Goal: Information Seeking & Learning: Learn about a topic

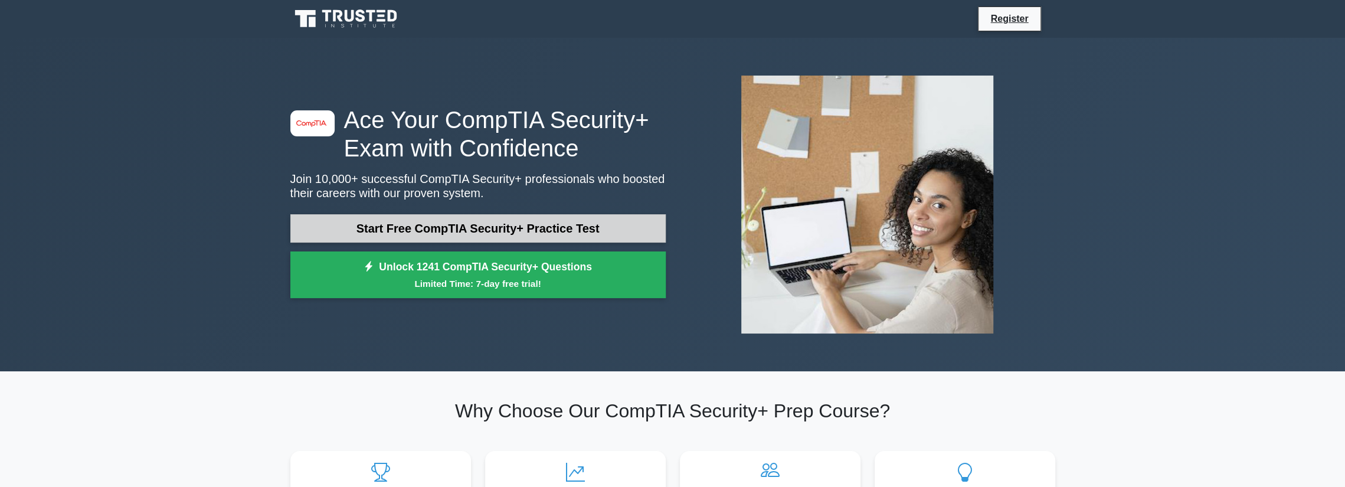
click at [584, 222] on link "Start Free CompTIA Security+ Practice Test" at bounding box center [477, 228] width 375 height 28
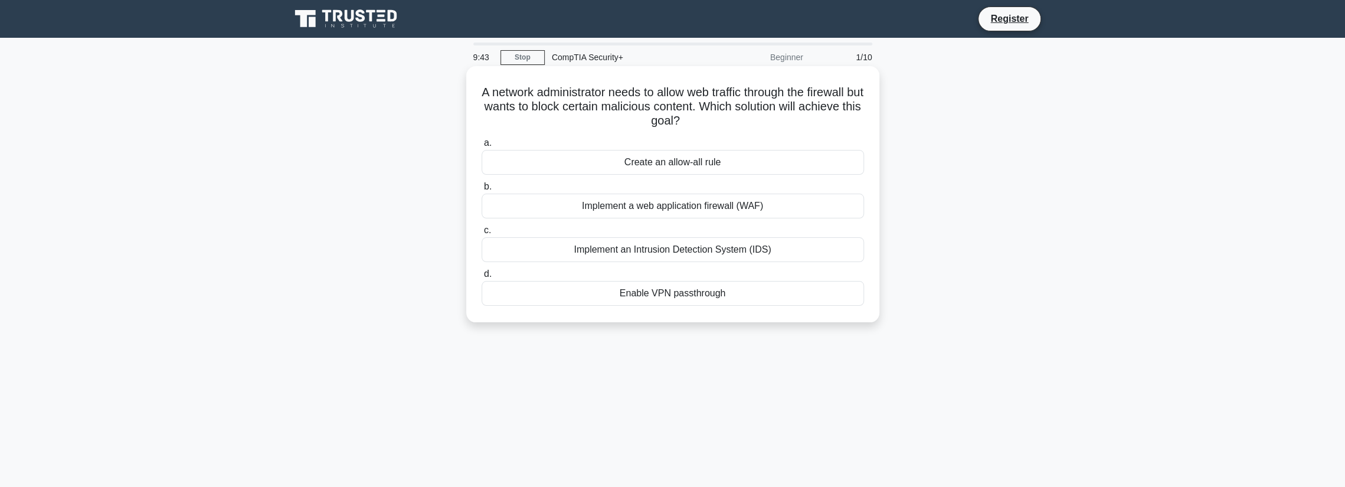
click at [600, 204] on div "Implement a web application firewall (WAF)" at bounding box center [673, 206] width 382 height 25
click at [482, 191] on input "b. Implement a web application firewall (WAF)" at bounding box center [482, 187] width 0 height 8
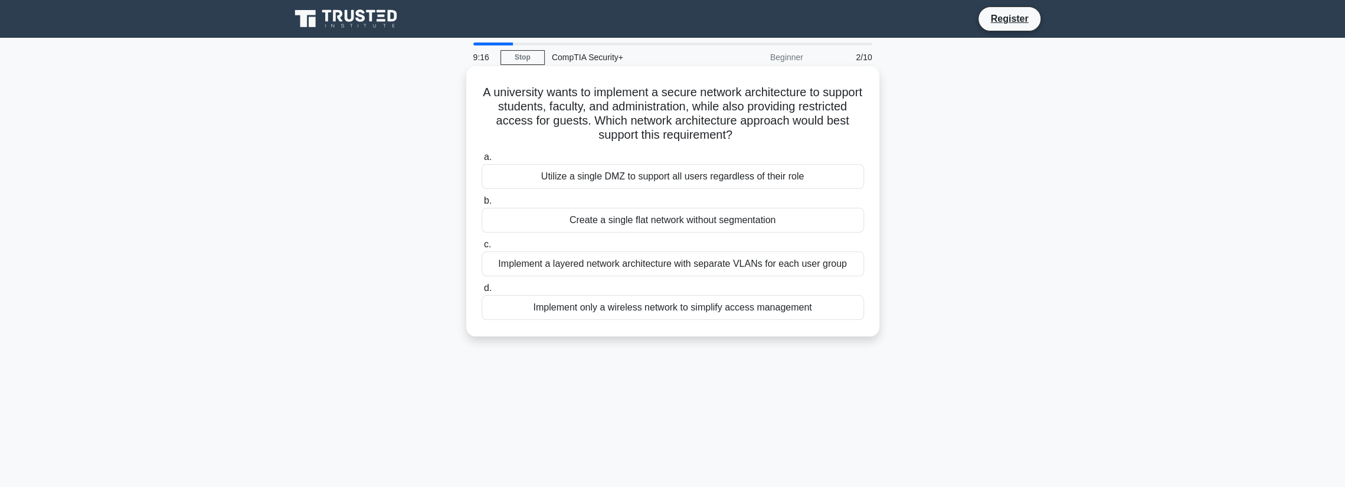
click at [686, 271] on div "Implement a layered network architecture with separate VLANs for each user group" at bounding box center [673, 263] width 382 height 25
click at [482, 248] on input "c. Implement a layered network architecture with separate VLANs for each user g…" at bounding box center [482, 245] width 0 height 8
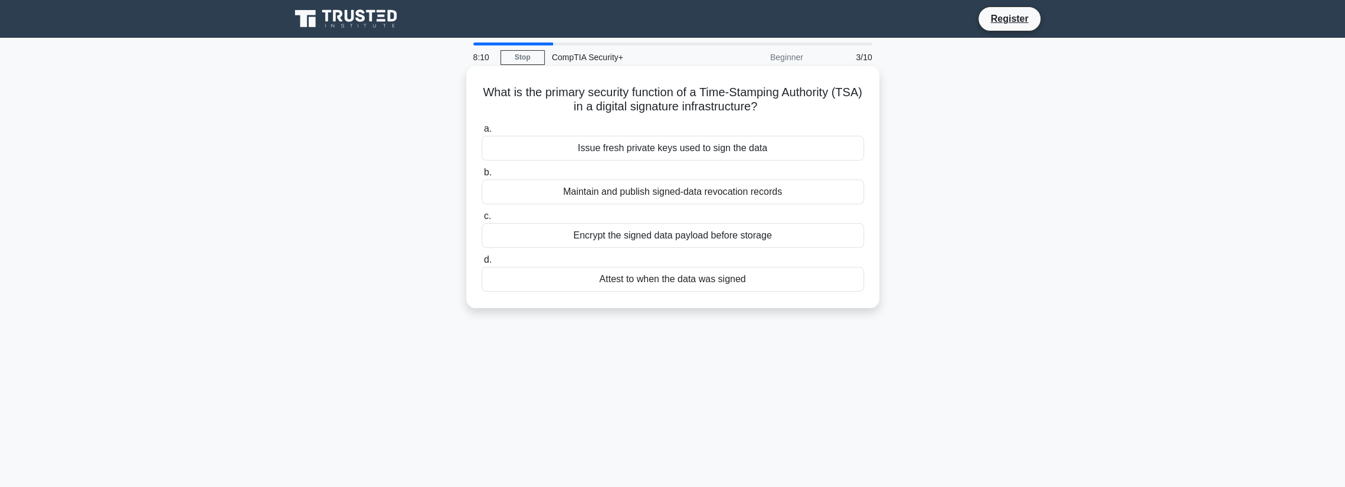
click at [672, 282] on div "Attest to when the data was signed" at bounding box center [673, 279] width 382 height 25
click at [482, 264] on input "d. Attest to when the data was signed" at bounding box center [482, 260] width 0 height 8
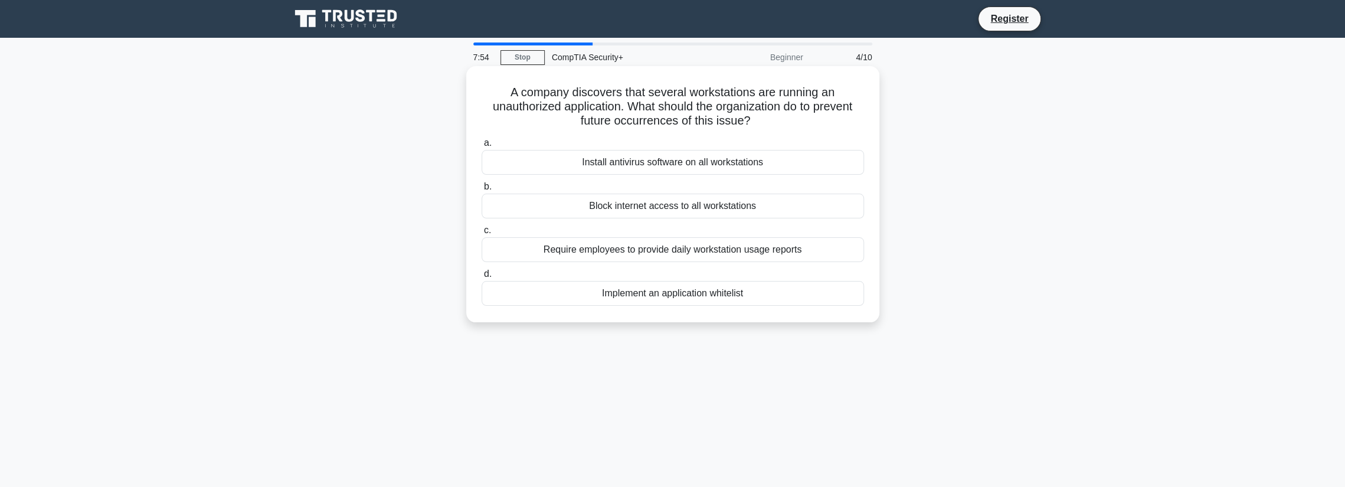
click at [696, 295] on div "Implement an application whitelist" at bounding box center [673, 293] width 382 height 25
click at [482, 278] on input "d. Implement an application whitelist" at bounding box center [482, 274] width 0 height 8
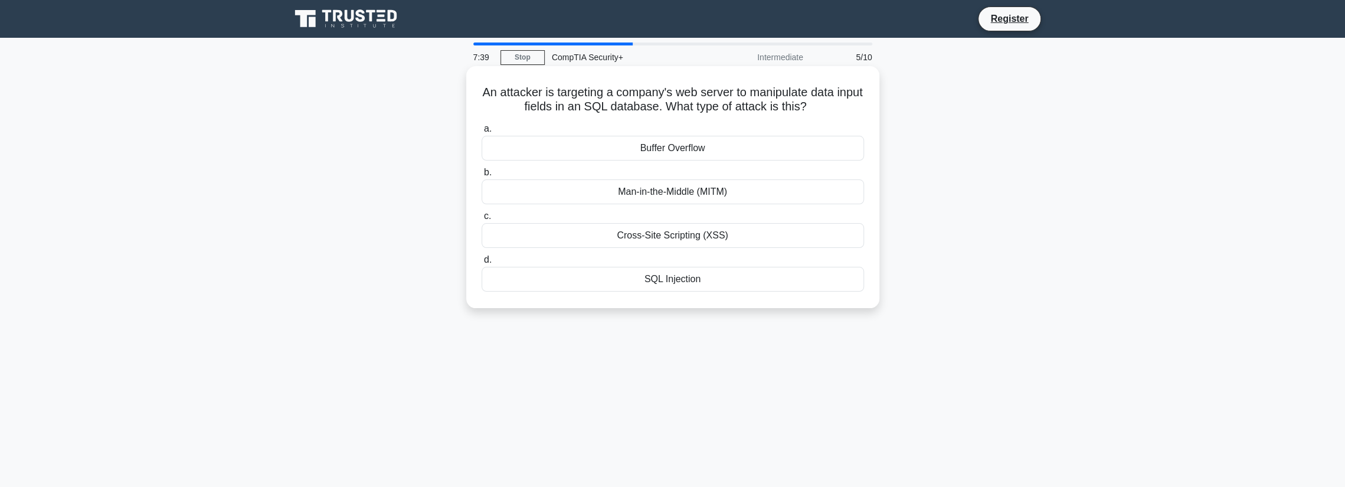
click at [696, 277] on div "SQL Injection" at bounding box center [673, 279] width 382 height 25
click at [482, 264] on input "d. SQL Injection" at bounding box center [482, 260] width 0 height 8
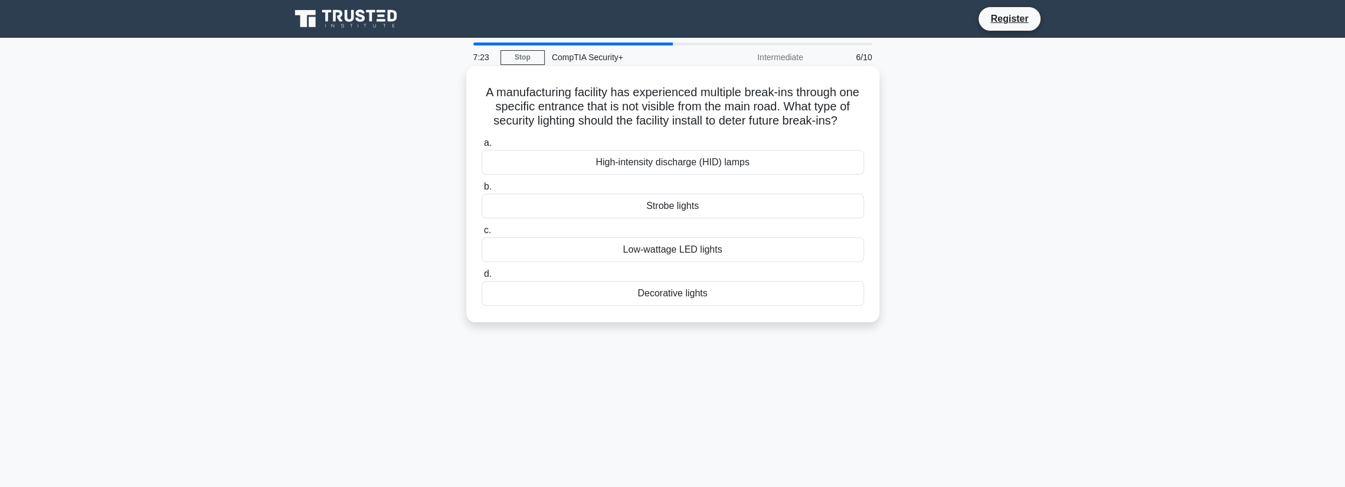
click at [687, 175] on div "High-intensity discharge (HID) lamps" at bounding box center [673, 162] width 382 height 25
click at [482, 147] on input "a. High-intensity discharge (HID) lamps" at bounding box center [482, 143] width 0 height 8
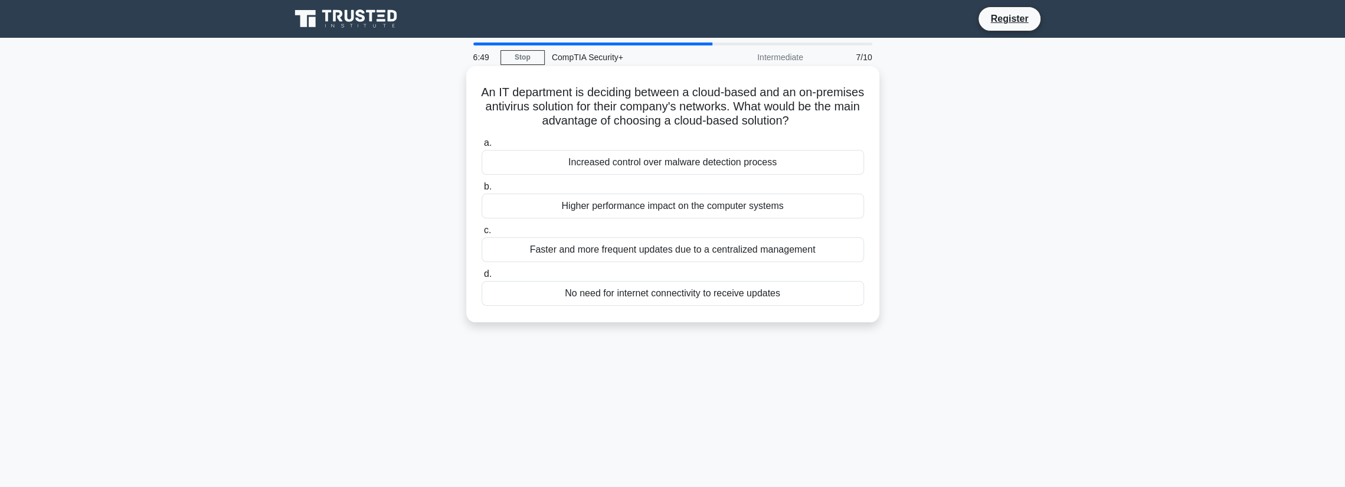
click at [693, 251] on div "Faster and more frequent updates due to a centralized management" at bounding box center [673, 249] width 382 height 25
click at [482, 234] on input "c. Faster and more frequent updates due to a centralized management" at bounding box center [482, 231] width 0 height 8
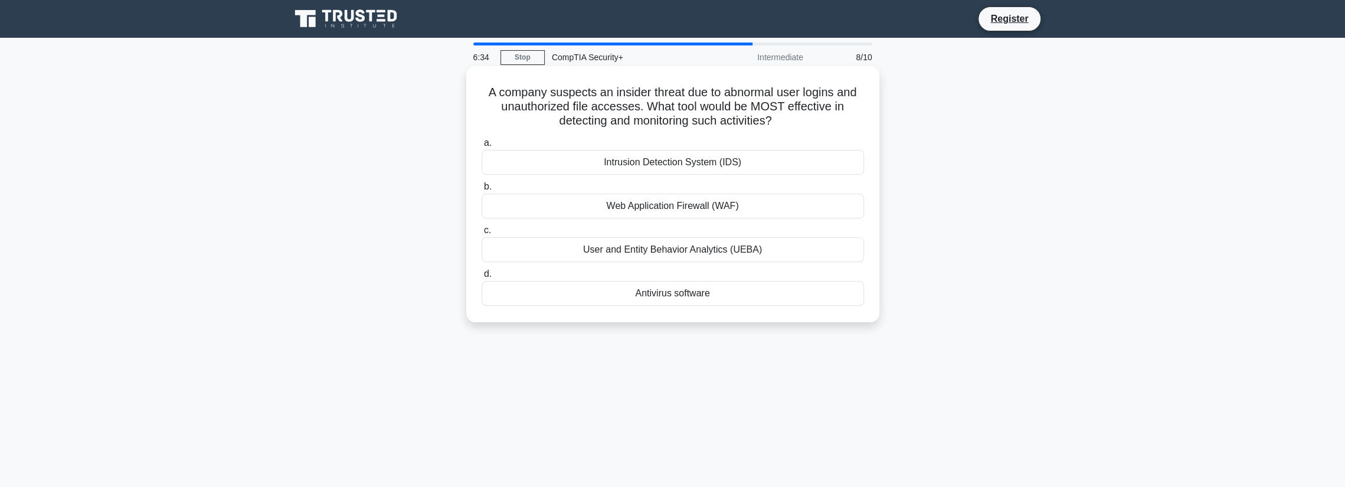
click at [658, 166] on div "Intrusion Detection System (IDS)" at bounding box center [673, 162] width 382 height 25
click at [482, 147] on input "a. Intrusion Detection System (IDS)" at bounding box center [482, 143] width 0 height 8
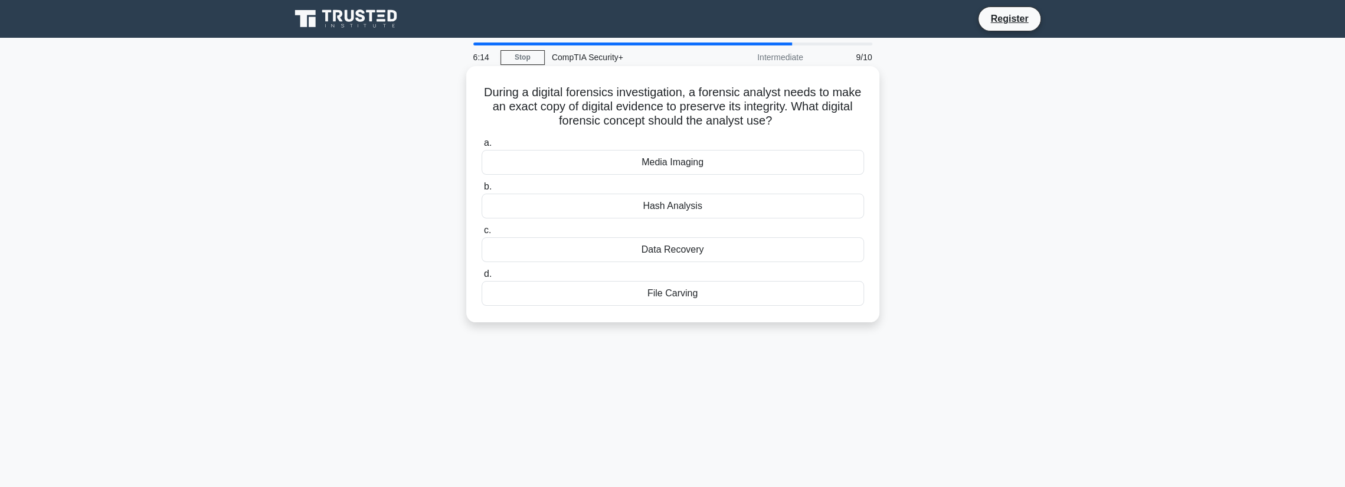
click at [682, 211] on div "Hash Analysis" at bounding box center [673, 206] width 382 height 25
click at [482, 191] on input "b. Hash Analysis" at bounding box center [482, 187] width 0 height 8
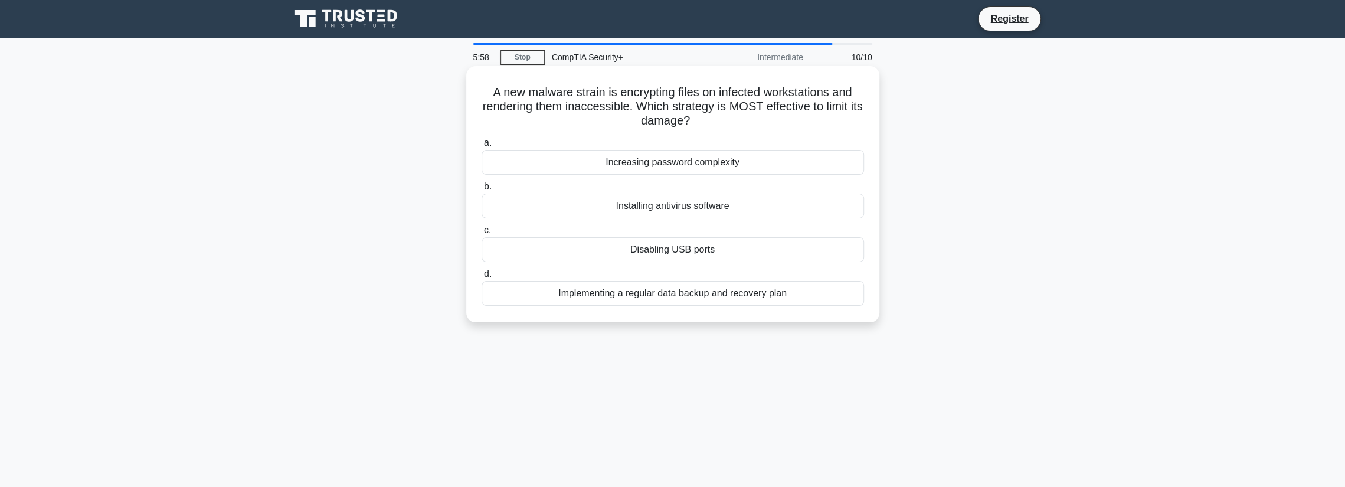
click at [722, 297] on div "Implementing a regular data backup and recovery plan" at bounding box center [673, 293] width 382 height 25
click at [482, 278] on input "d. Implementing a regular data backup and recovery plan" at bounding box center [482, 274] width 0 height 8
